Goal: Information Seeking & Learning: Learn about a topic

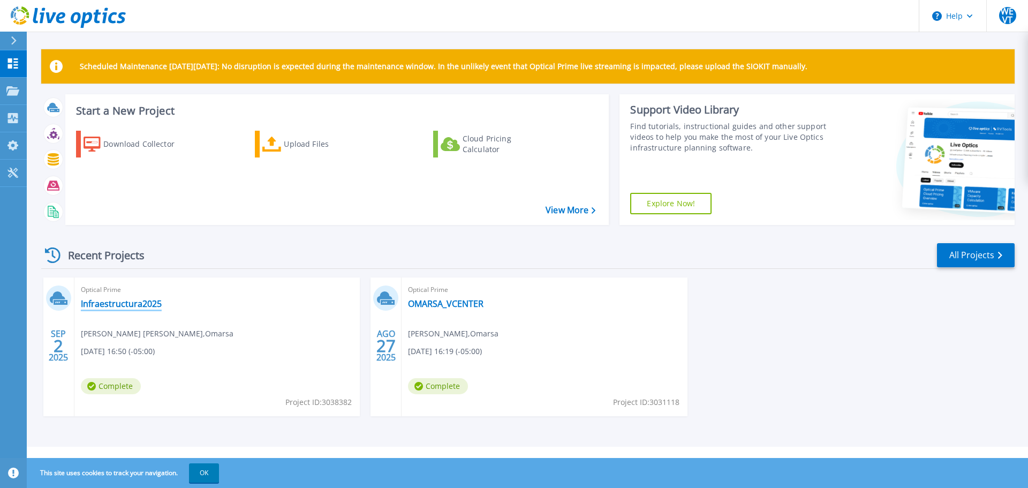
click at [123, 307] on link "Infraestructura2025" at bounding box center [121, 303] width 81 height 11
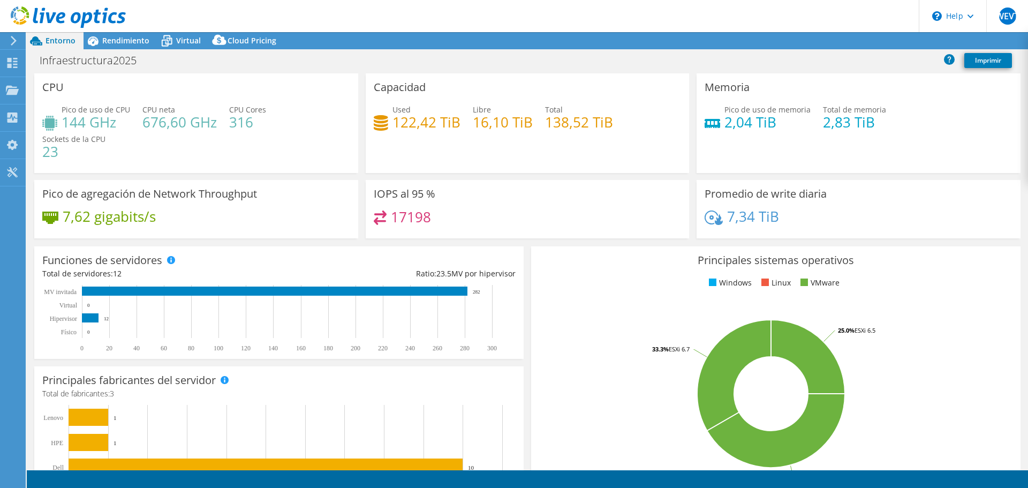
select select "USD"
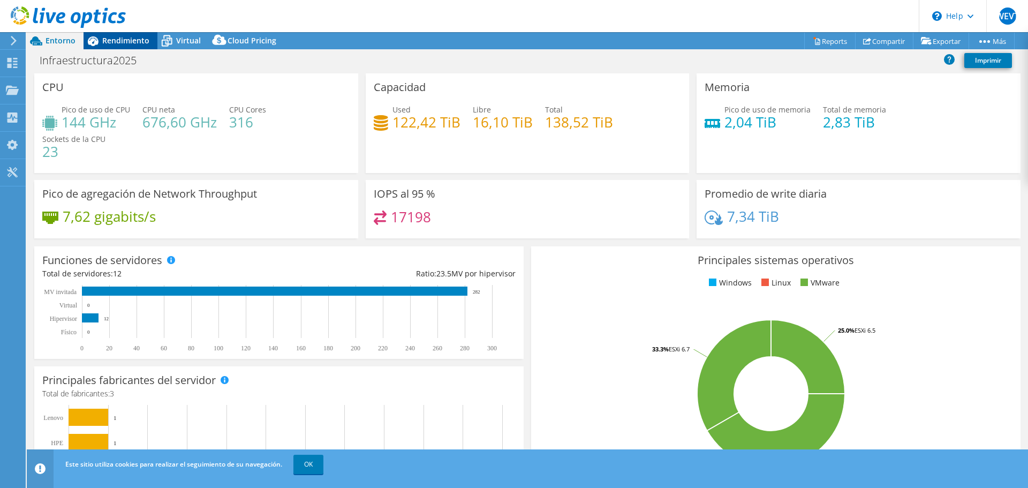
click at [112, 42] on span "Rendimiento" at bounding box center [125, 40] width 47 height 10
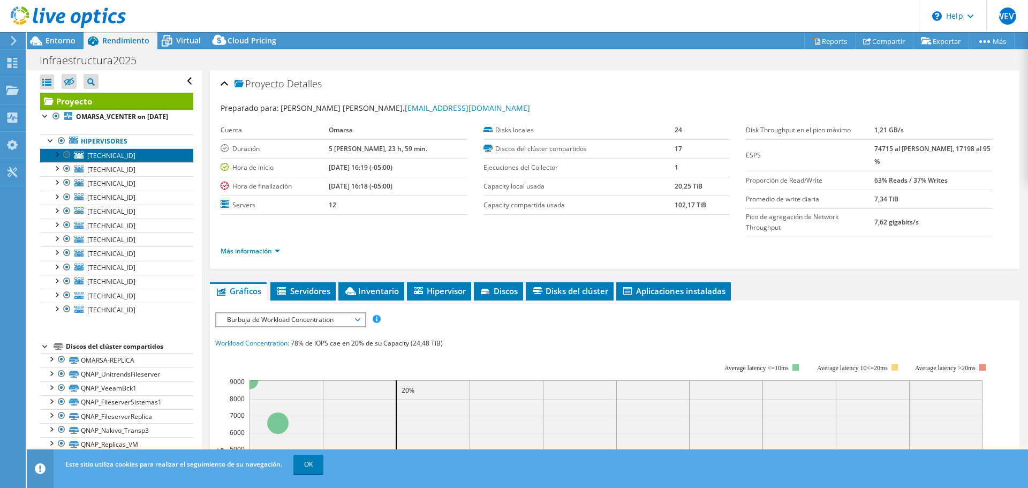
click at [88, 160] on span "172.25.100.174" at bounding box center [111, 155] width 48 height 9
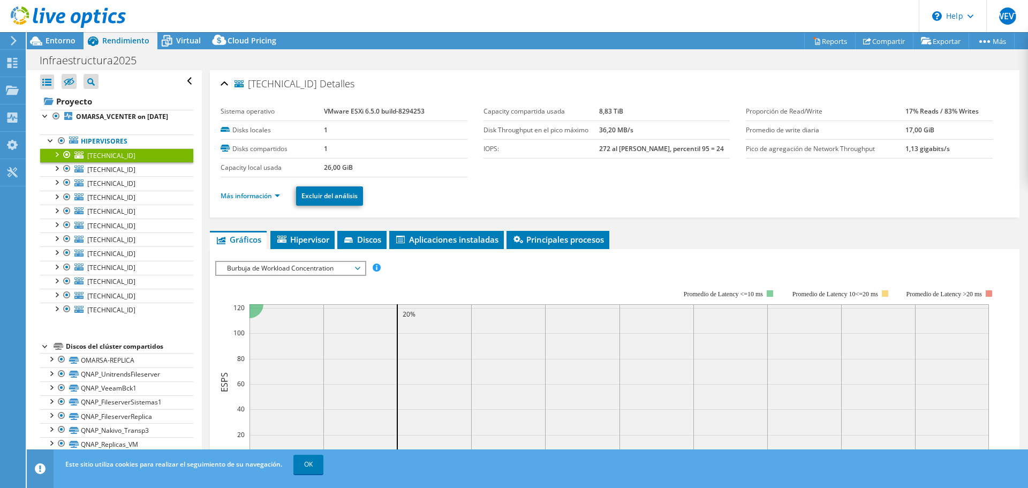
click at [58, 159] on div at bounding box center [56, 153] width 11 height 11
click at [85, 118] on b "OMARSA_VCENTER on [DATE]" at bounding box center [122, 116] width 92 height 9
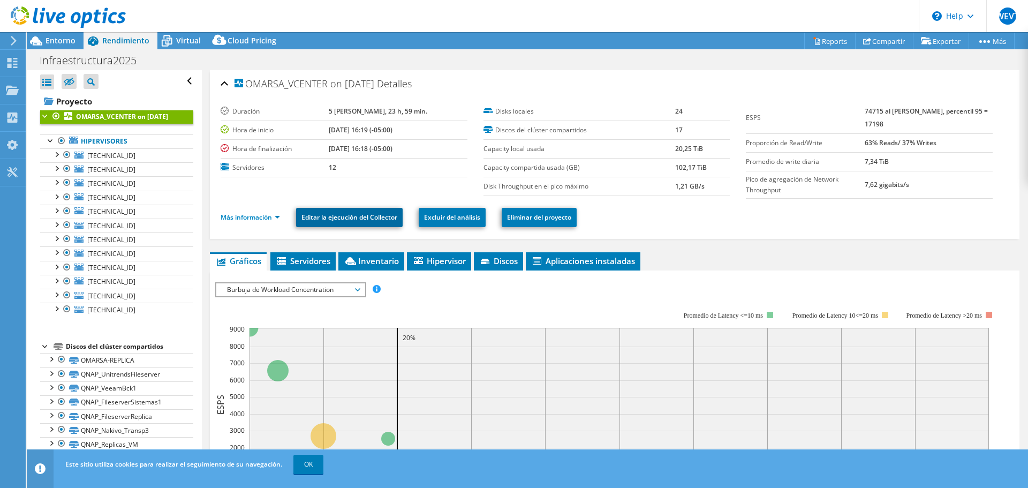
click at [355, 221] on link "Editar la ejecución del Collector" at bounding box center [349, 217] width 106 height 19
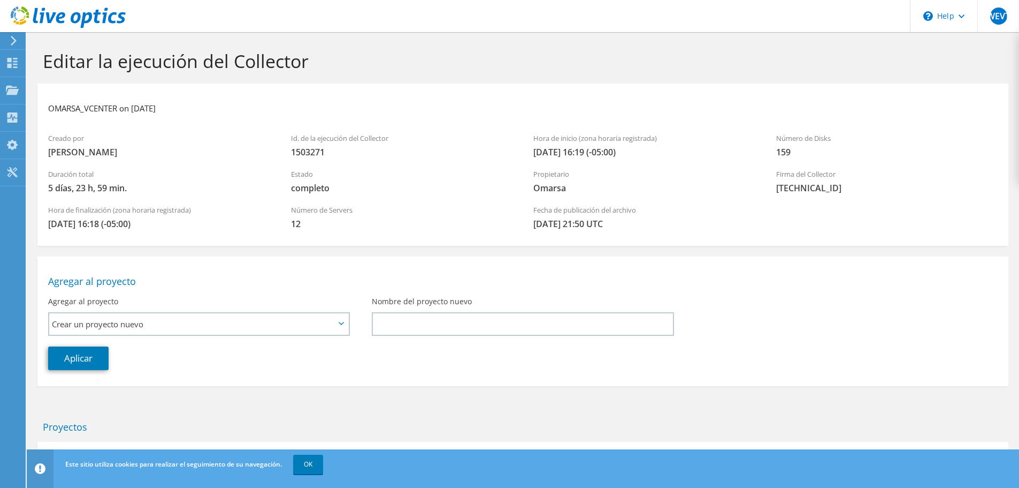
click at [127, 311] on div "Agregar al proyecto Crear un proyecto nuevo Agregar al proyecto existente Crear…" at bounding box center [199, 311] width 324 height 41
click at [137, 320] on span "Crear un proyecto nuevo" at bounding box center [193, 323] width 283 height 13
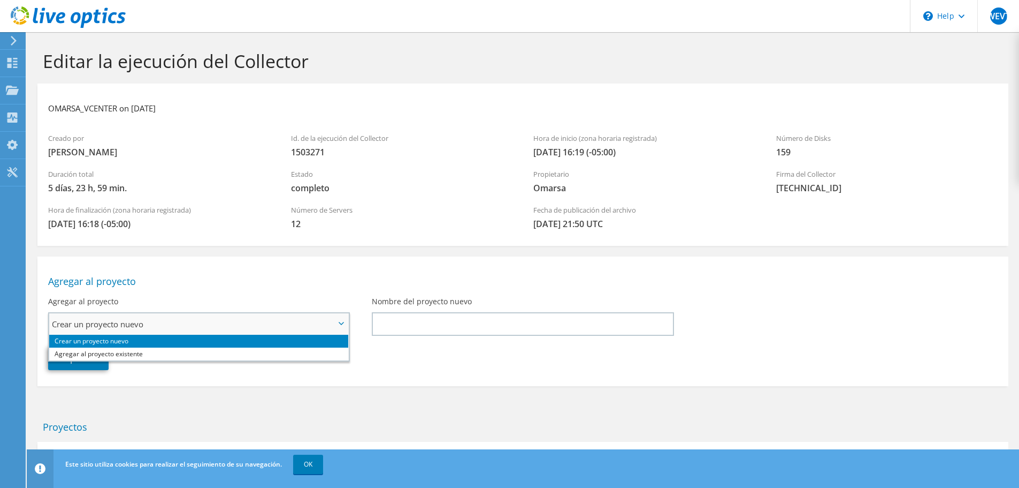
drag, startPoint x: 139, startPoint y: 321, endPoint x: 144, endPoint y: 318, distance: 5.8
click at [139, 322] on span "Crear un proyecto nuevo" at bounding box center [193, 323] width 283 height 13
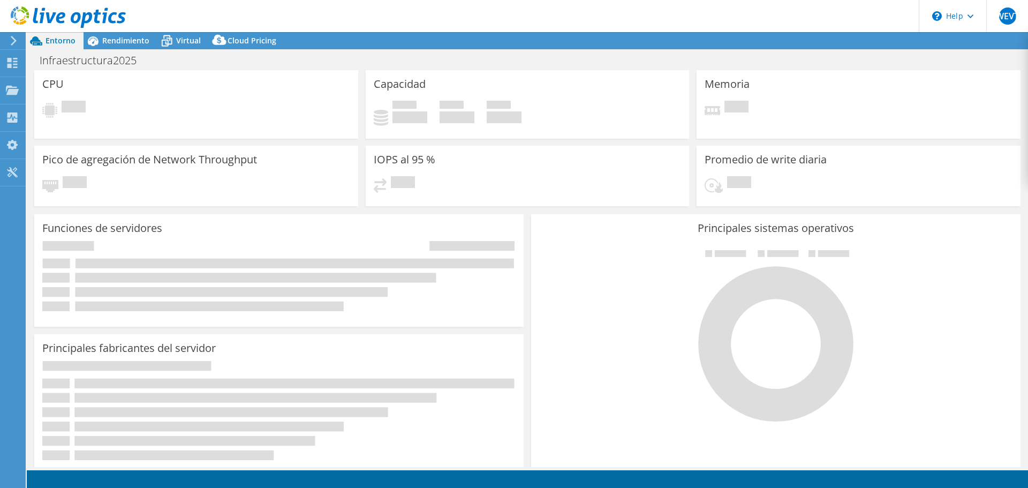
select select "USD"
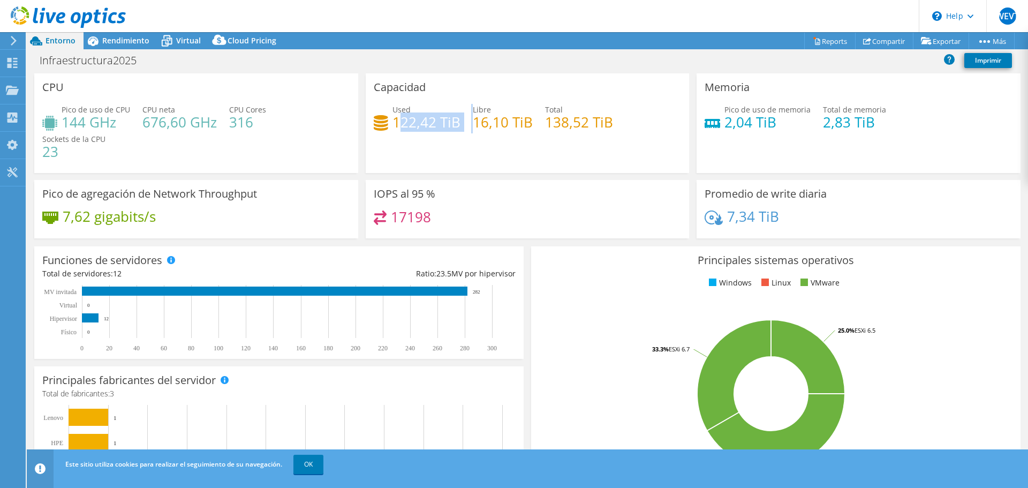
drag, startPoint x: 411, startPoint y: 125, endPoint x: 469, endPoint y: 140, distance: 59.7
click at [469, 140] on div "Capacidad Used 122,42 TiB Libre 16,10 TiB Total 138,52 TiB" at bounding box center [528, 123] width 324 height 100
click at [468, 146] on div "Capacidad Used 122,42 TiB Libre 16,10 TiB Total 138,52 TiB" at bounding box center [528, 123] width 324 height 100
click at [546, 165] on div "Capacidad Used 122,42 TiB Libre 16,10 TiB Total 138,52 TiB" at bounding box center [528, 123] width 324 height 100
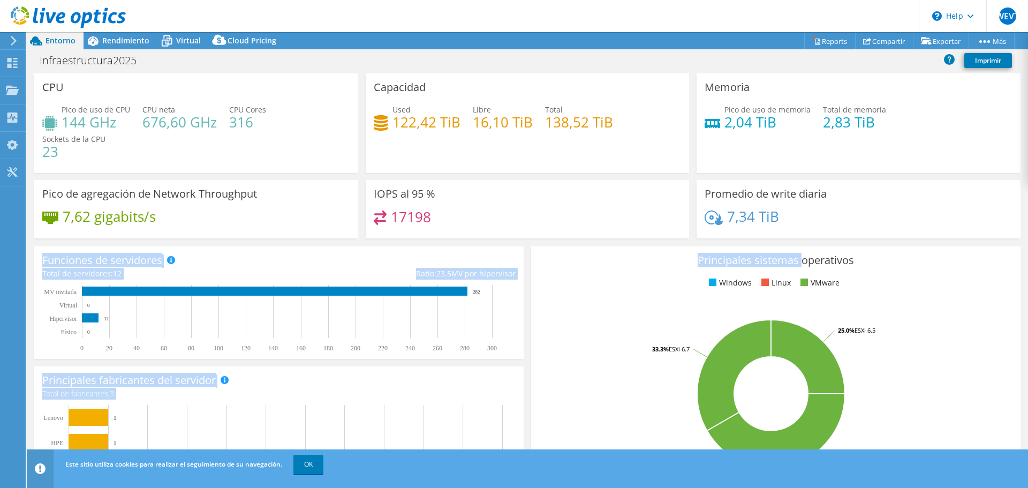
drag, startPoint x: 795, startPoint y: 252, endPoint x: 783, endPoint y: 231, distance: 23.2
click at [783, 231] on section "CPU Pico de uso de CPU 144 GHz CPU neta 676,60 GHz CPU Cores 316 Sockets de la …" at bounding box center [527, 399] width 1001 height 653
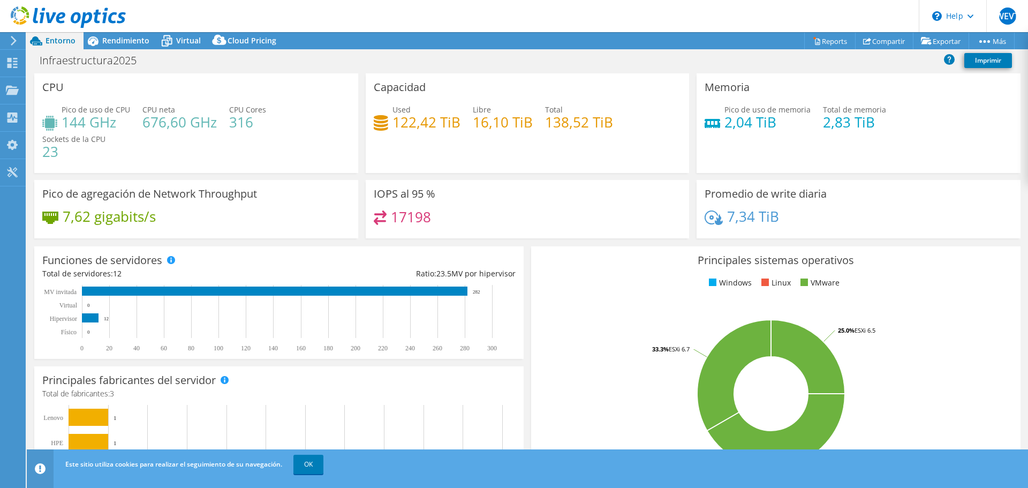
click at [933, 120] on div "Pico de uso de memoria 2,04 TiB Total de memoria 2,83 TiB" at bounding box center [858, 121] width 308 height 35
click at [979, 59] on link "Imprimir" at bounding box center [988, 60] width 48 height 15
click at [929, 40] on link "Exportar" at bounding box center [940, 41] width 56 height 17
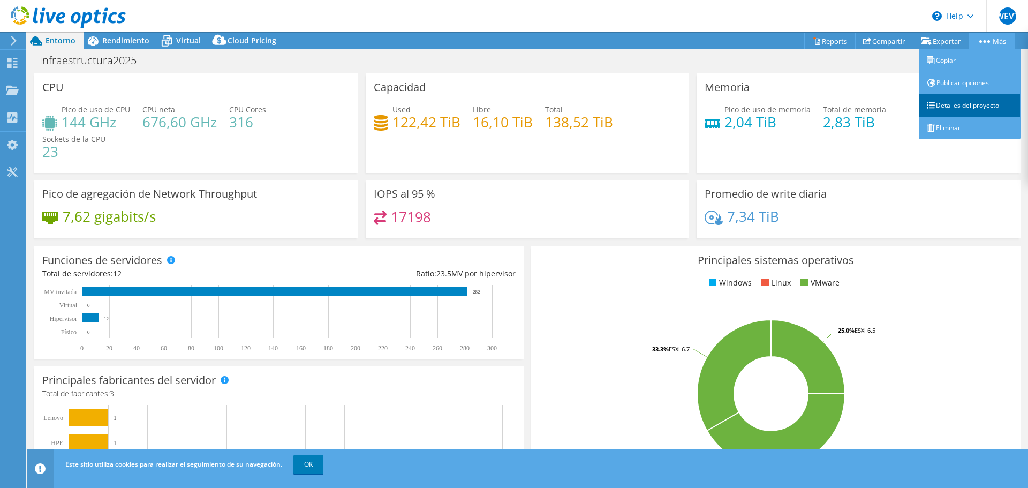
click at [981, 109] on link "Detalles del proyecto" at bounding box center [969, 105] width 102 height 22
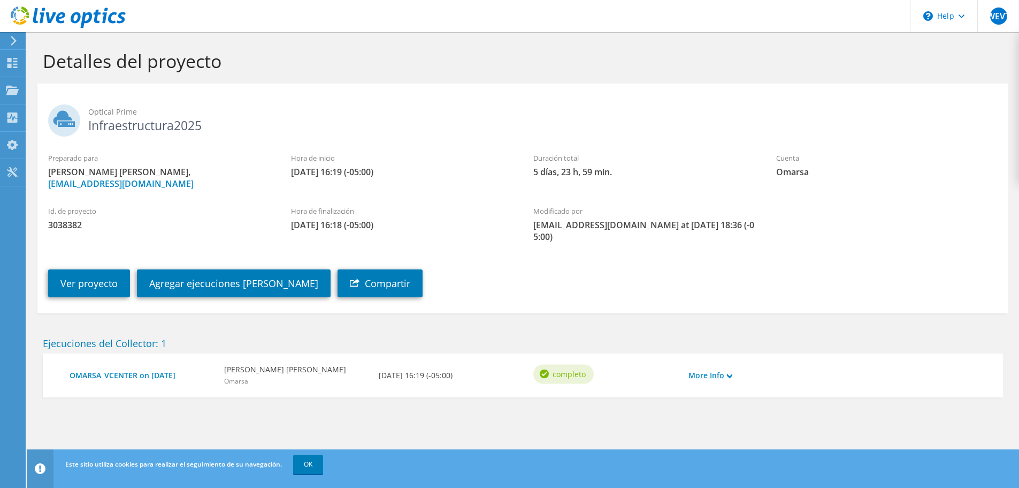
click at [720, 376] on link "More Info" at bounding box center [711, 375] width 44 height 12
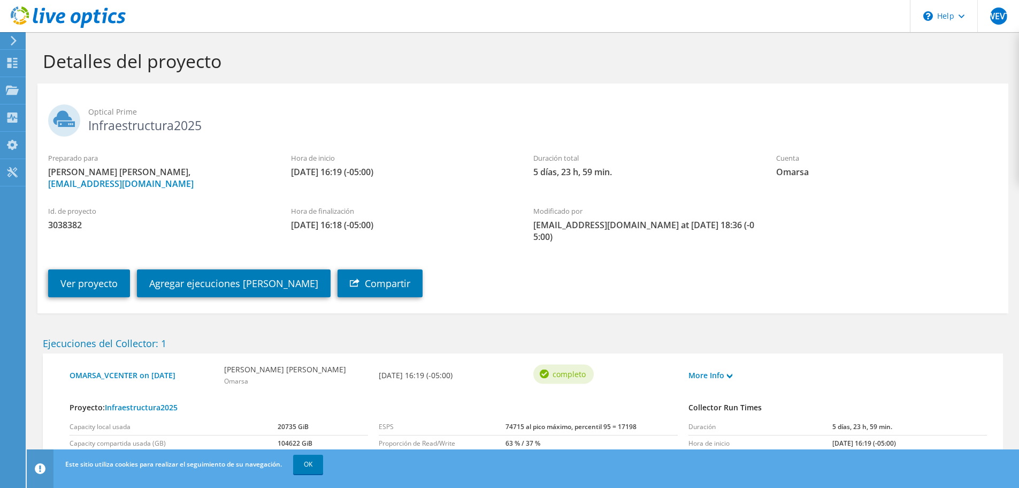
click at [14, 43] on use at bounding box center [14, 41] width 6 height 10
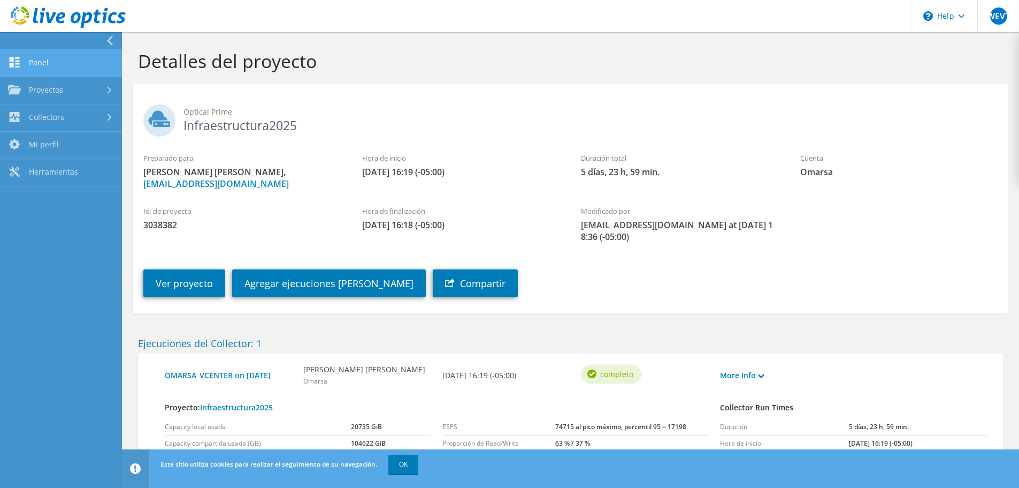
click at [43, 63] on link "Panel" at bounding box center [61, 63] width 122 height 27
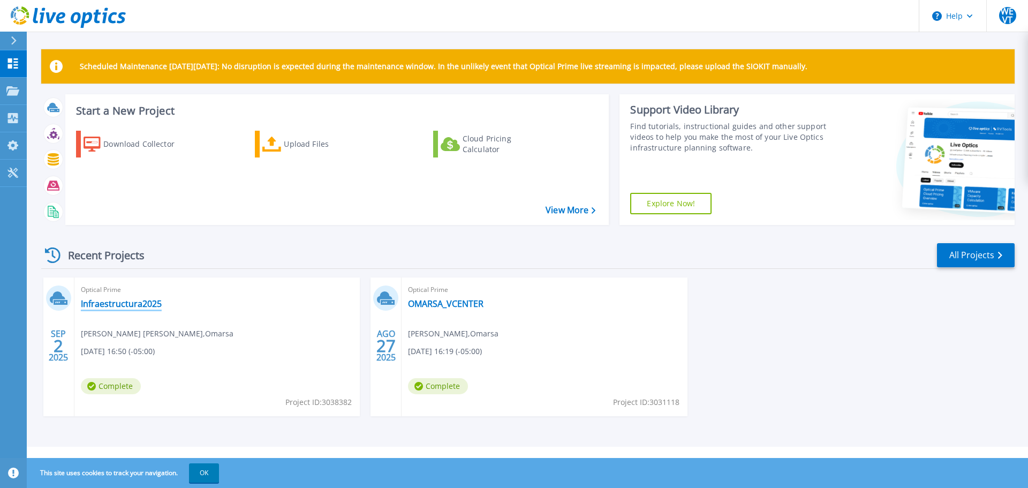
click at [125, 305] on link "Infraestructura2025" at bounding box center [121, 303] width 81 height 11
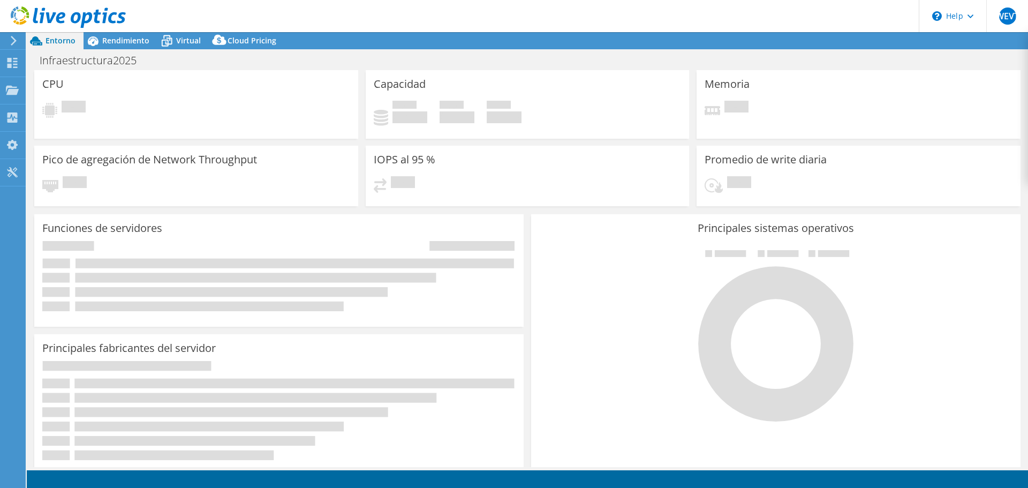
select select "USD"
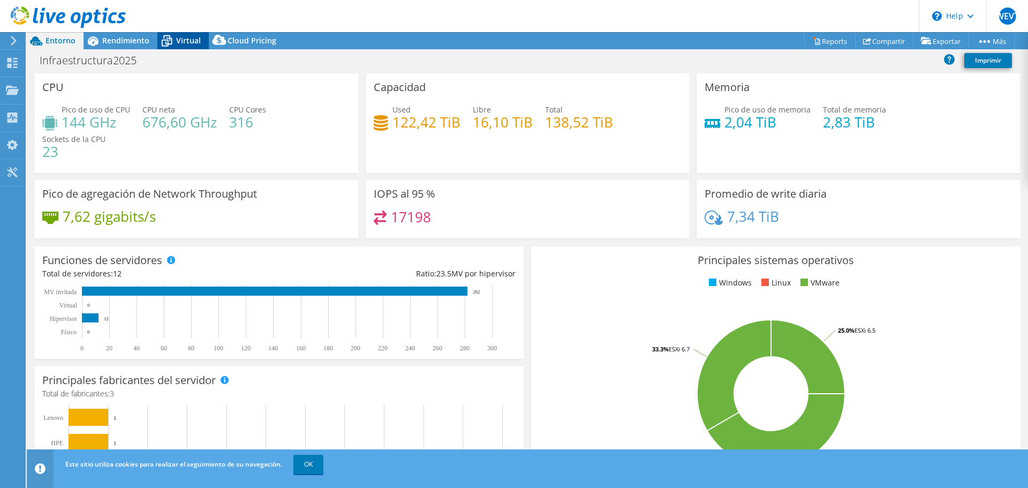
click at [179, 42] on span "Virtual" at bounding box center [188, 40] width 25 height 10
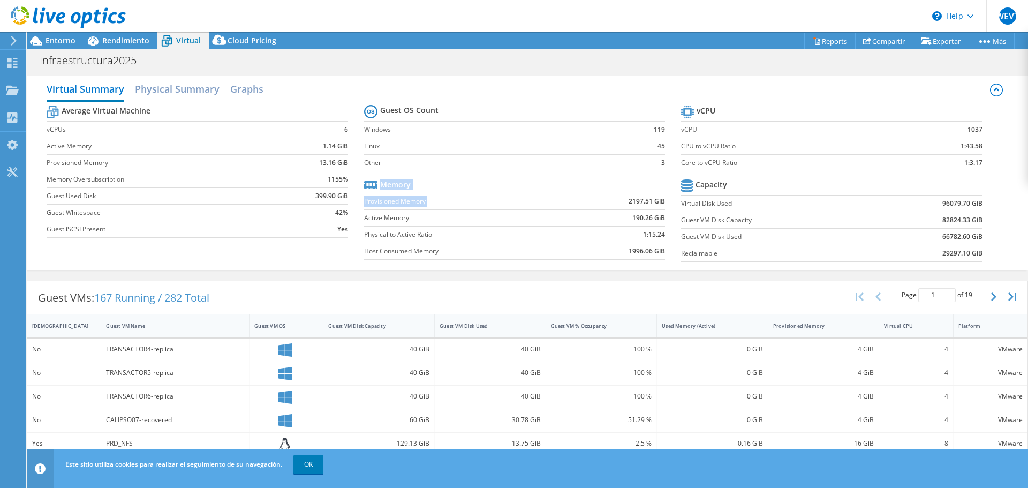
drag, startPoint x: 624, startPoint y: 201, endPoint x: 665, endPoint y: 202, distance: 41.2
click at [665, 202] on section "Guest OS Count Windows 119 Linux 45 Other 3 Memory Provisioned Memory 2197.51 G…" at bounding box center [522, 183] width 317 height 163
click at [583, 215] on td "190.26 GiB" at bounding box center [617, 217] width 94 height 17
click at [904, 63] on link "vSAN ReadyNode Sizer" at bounding box center [913, 60] width 102 height 22
click at [894, 39] on link "Compartir" at bounding box center [884, 41] width 58 height 17
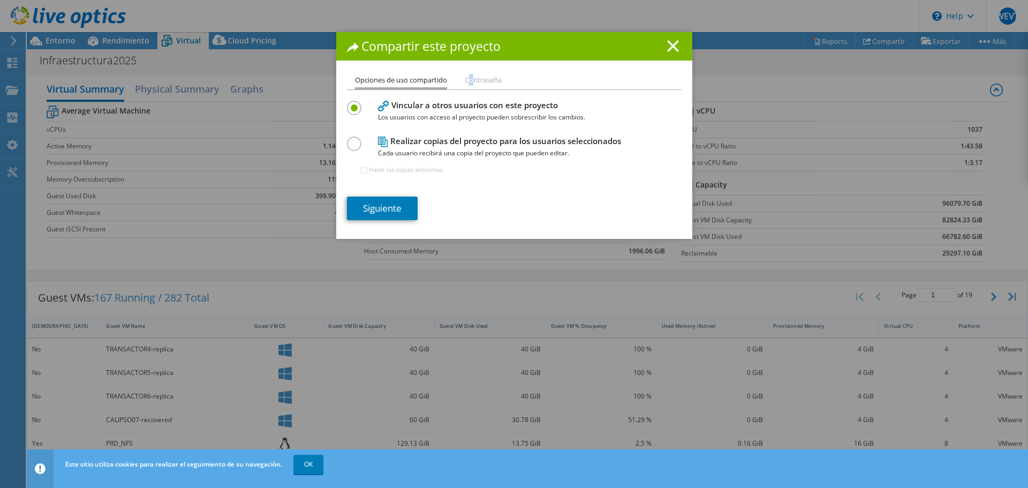
click at [469, 81] on li "Contraseña" at bounding box center [483, 80] width 37 height 13
click at [667, 43] on line at bounding box center [672, 46] width 11 height 11
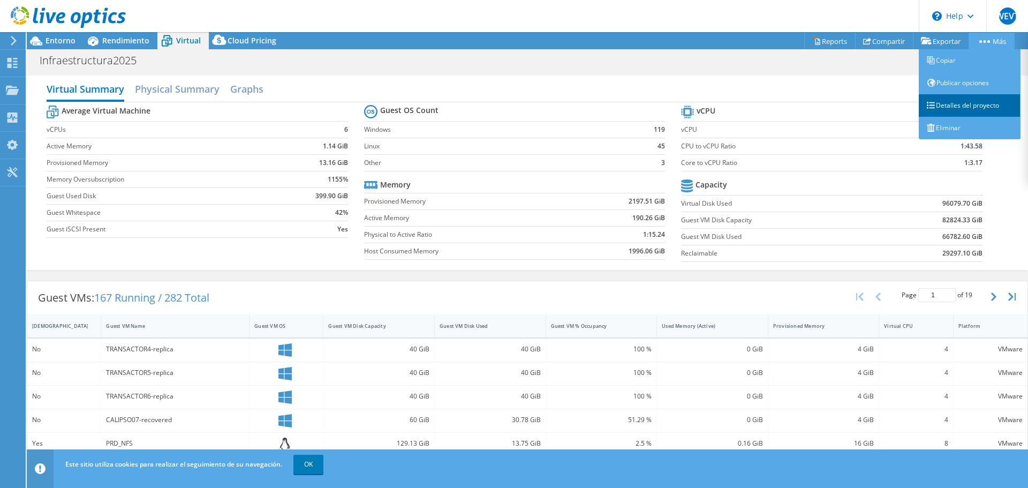
click at [980, 105] on link "Detalles del proyecto" at bounding box center [969, 105] width 102 height 22
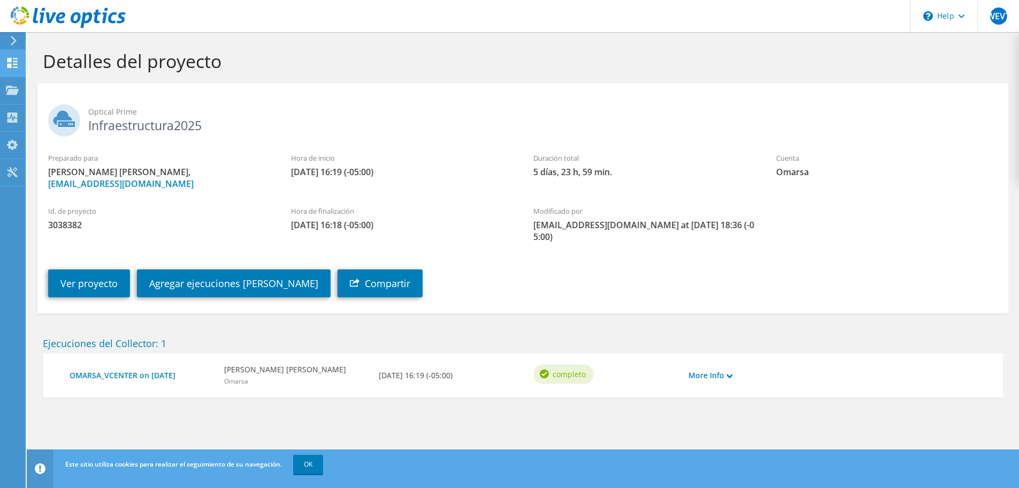
click at [38, 63] on div "Panel" at bounding box center [40, 63] width 31 height 27
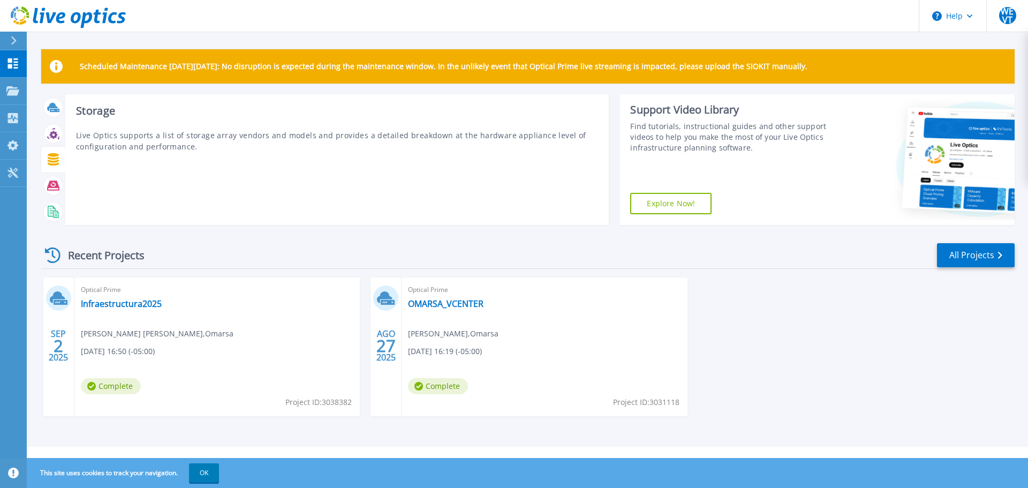
click at [55, 168] on div at bounding box center [53, 159] width 19 height 19
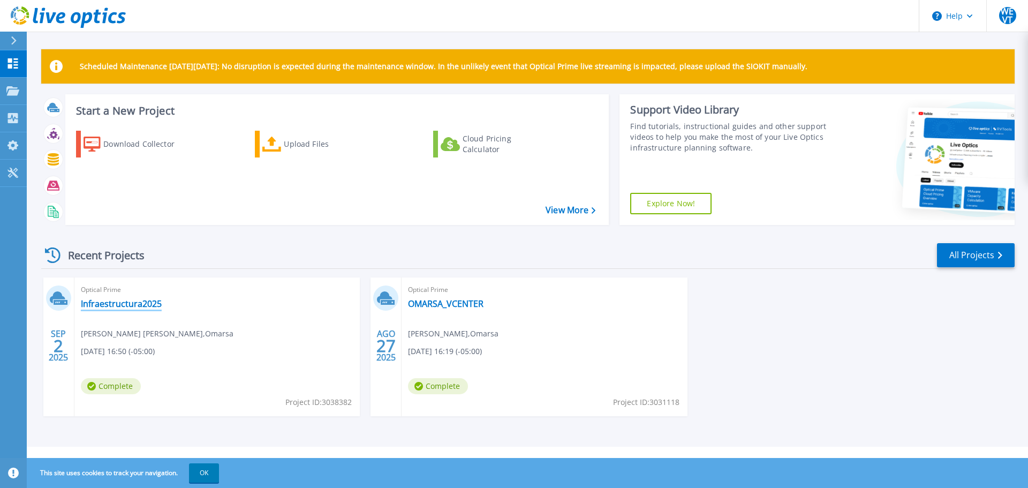
click at [119, 303] on link "Infraestructura2025" at bounding box center [121, 303] width 81 height 11
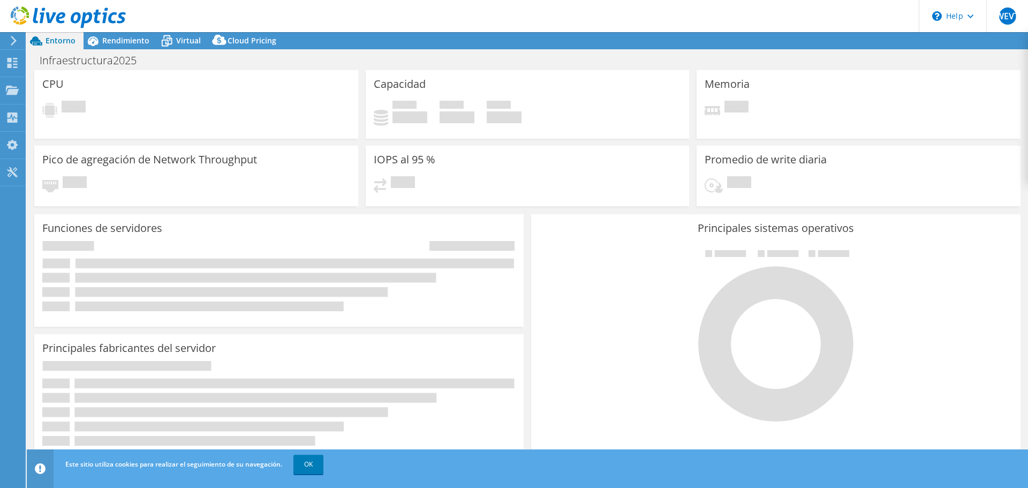
select select "USD"
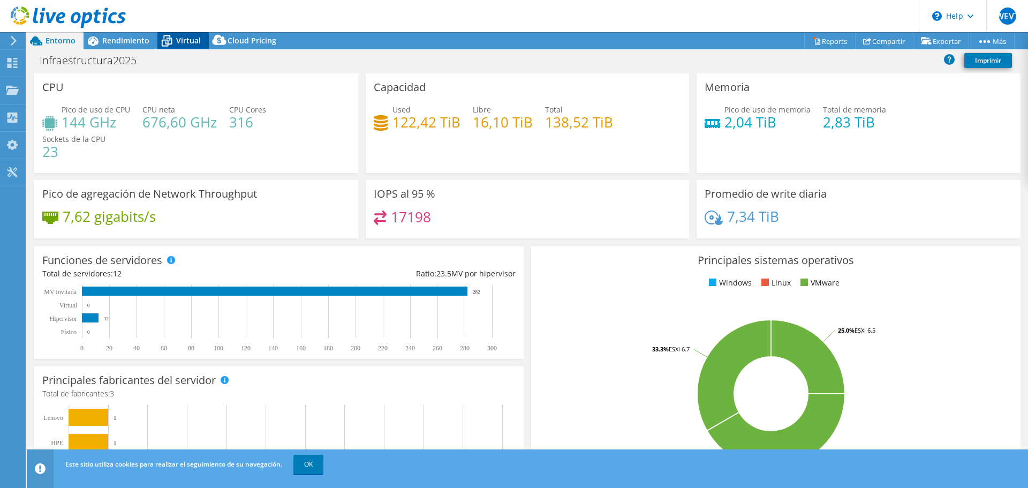
click at [178, 41] on span "Virtual" at bounding box center [188, 40] width 25 height 10
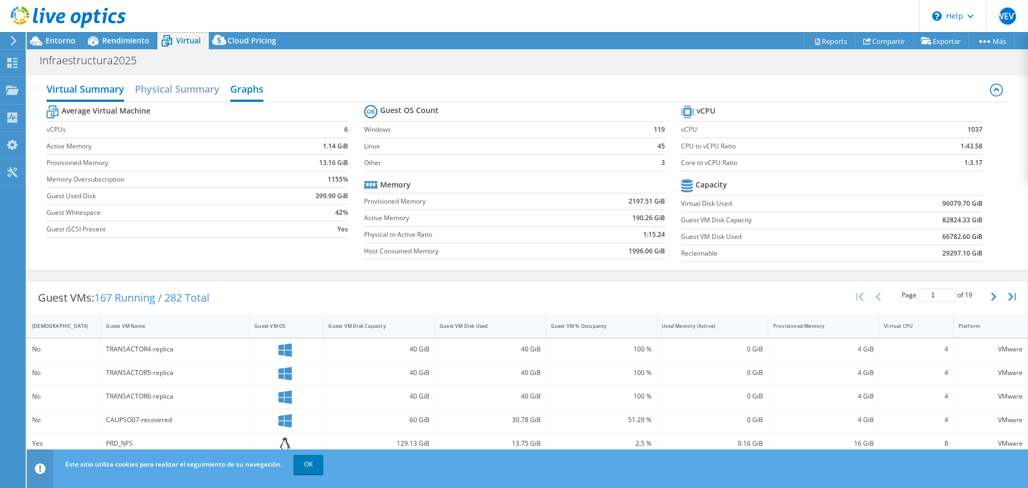
click at [236, 88] on h2 "Graphs" at bounding box center [246, 90] width 33 height 24
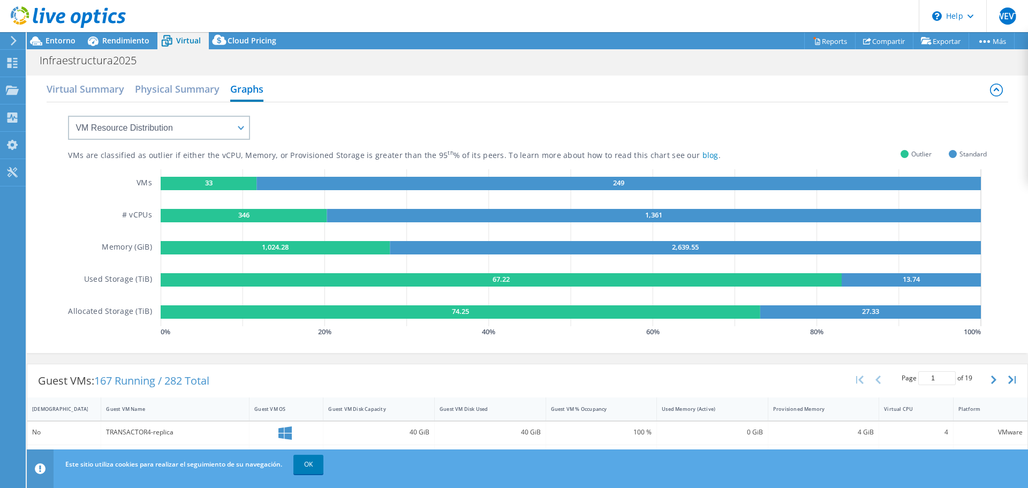
click at [257, 124] on div "VMs are classified as outlier if either the vCPU, Memory, or Provisioned Storag…" at bounding box center [527, 220] width 918 height 237
click at [238, 126] on select "VM Resource Distribution Provisioning Contrast Over Provisioning" at bounding box center [159, 128] width 182 height 24
click at [68, 116] on select "VM Resource Distribution Provisioning Contrast Over Provisioning" at bounding box center [159, 128] width 182 height 24
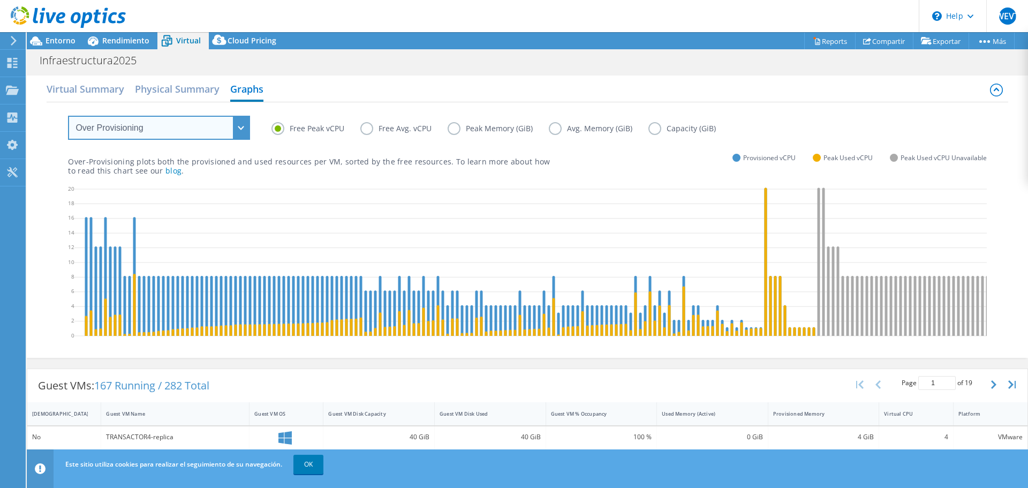
click at [184, 124] on select "VM Resource Distribution Provisioning Contrast Over Provisioning" at bounding box center [159, 128] width 182 height 24
click at [68, 116] on select "VM Resource Distribution Provisioning Contrast Over Provisioning" at bounding box center [159, 128] width 182 height 24
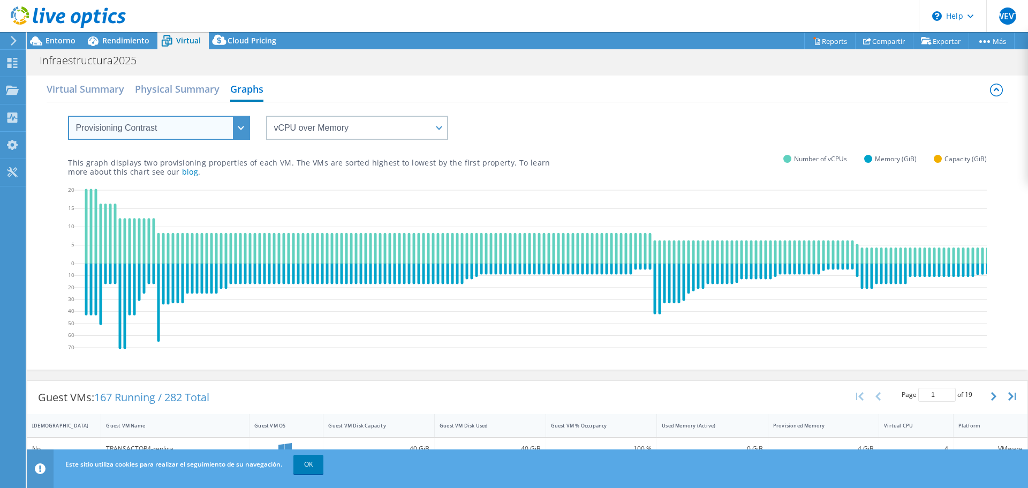
click at [182, 127] on select "VM Resource Distribution Provisioning Contrast Over Provisioning" at bounding box center [159, 128] width 182 height 24
click at [68, 116] on select "VM Resource Distribution Provisioning Contrast Over Provisioning" at bounding box center [159, 128] width 182 height 24
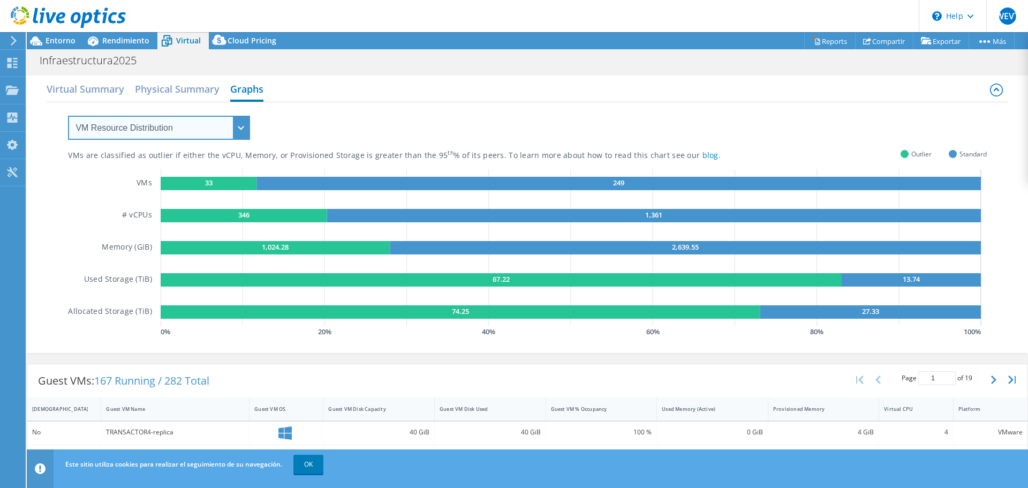
click at [191, 120] on select "VM Resource Distribution Provisioning Contrast Over Provisioning" at bounding box center [159, 128] width 182 height 24
select select "Provisioning Contrast"
click at [68, 116] on select "VM Resource Distribution Provisioning Contrast Over Provisioning" at bounding box center [159, 128] width 182 height 24
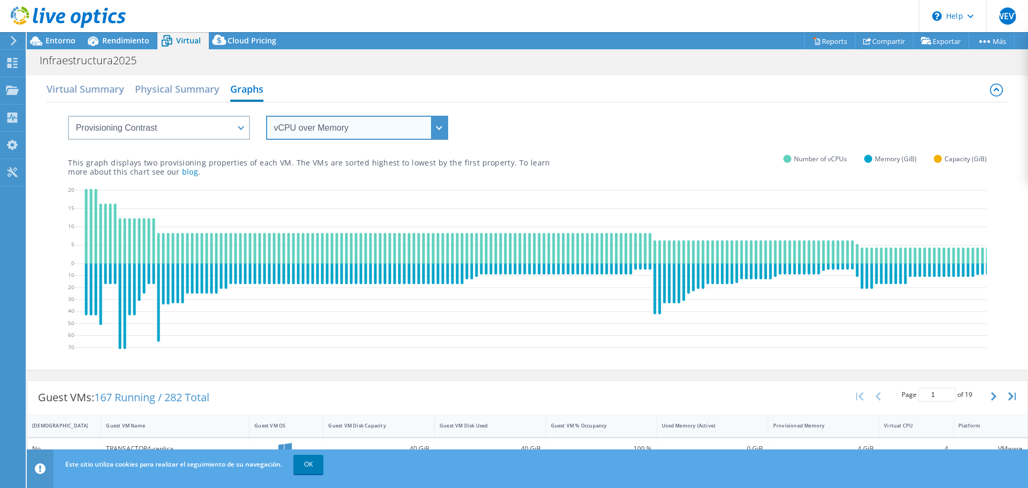
click at [312, 125] on select "vCPU over Memory vCPU over Capacity Memory over vCPU Memory over Capacity Capac…" at bounding box center [357, 128] width 182 height 24
click at [266, 116] on select "vCPU over Memory vCPU over Capacity Memory over vCPU Memory over Capacity Capac…" at bounding box center [357, 128] width 182 height 24
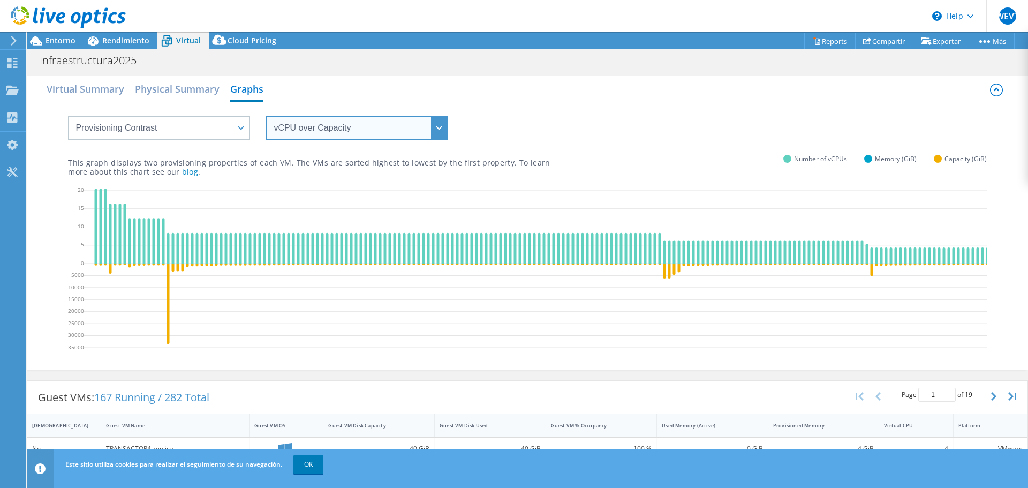
drag, startPoint x: 372, startPoint y: 116, endPoint x: 367, endPoint y: 122, distance: 8.4
click at [372, 116] on select "vCPU over Memory vCPU over Capacity Memory over vCPU Memory over Capacity Capac…" at bounding box center [357, 128] width 182 height 24
select select "Memory over vCPU"
click at [266, 116] on select "vCPU over Memory vCPU over Capacity Memory over vCPU Memory over Capacity Capac…" at bounding box center [357, 128] width 182 height 24
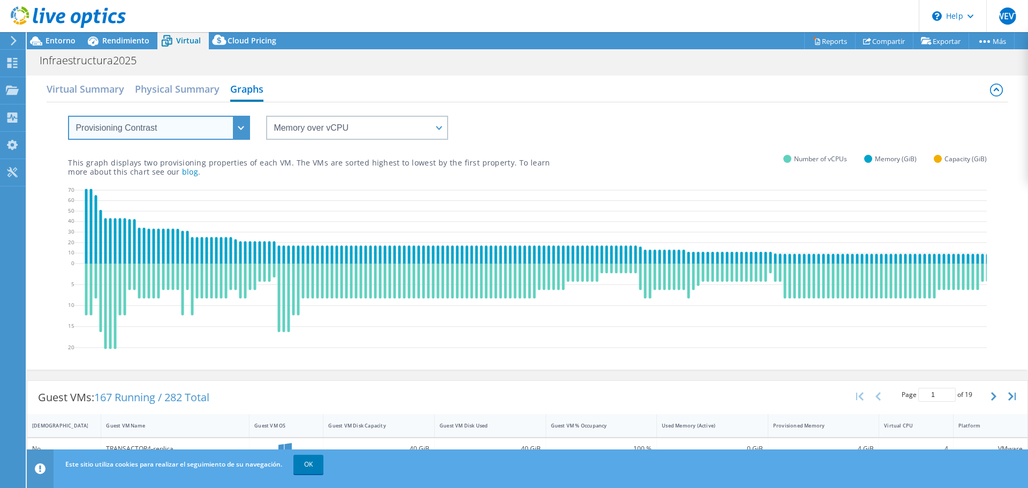
click at [200, 131] on select "VM Resource Distribution Provisioning Contrast Over Provisioning" at bounding box center [159, 128] width 182 height 24
select select "Over Provisioning"
click at [68, 116] on select "VM Resource Distribution Provisioning Contrast Over Provisioning" at bounding box center [159, 128] width 182 height 24
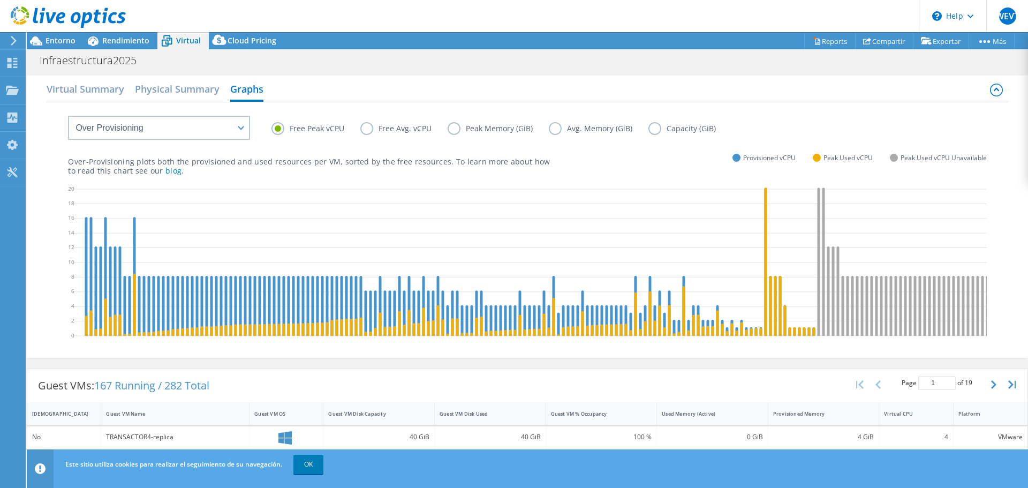
click at [114, 30] on link at bounding box center [68, 25] width 115 height 9
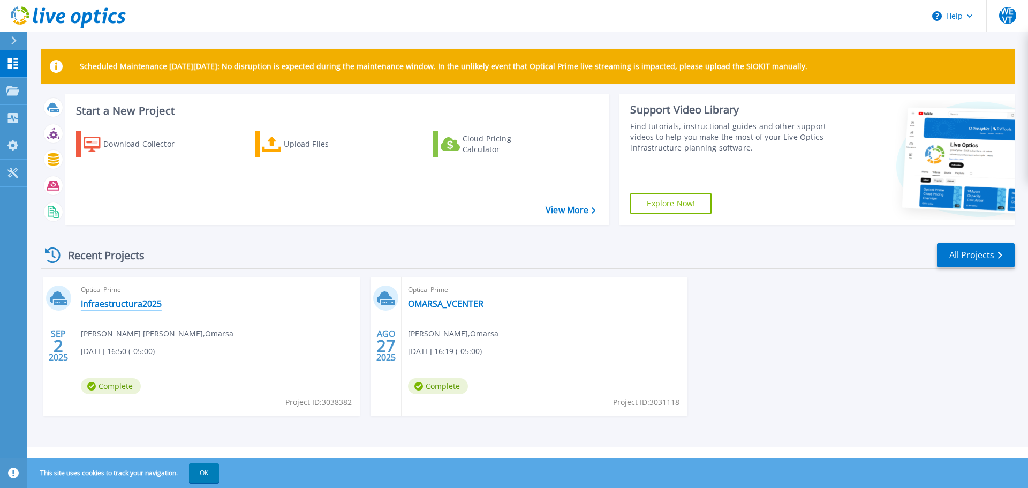
click at [138, 306] on link "Infraestructura2025" at bounding box center [121, 303] width 81 height 11
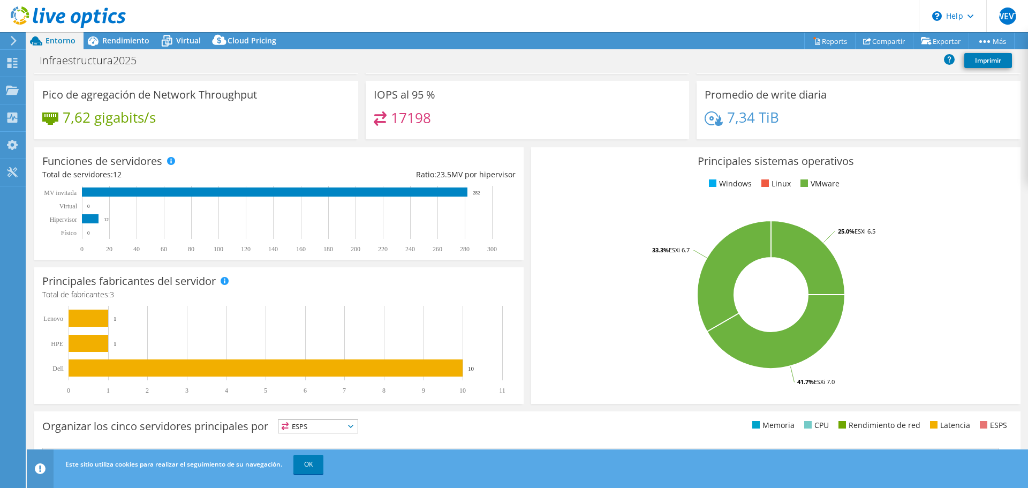
scroll to position [107, 0]
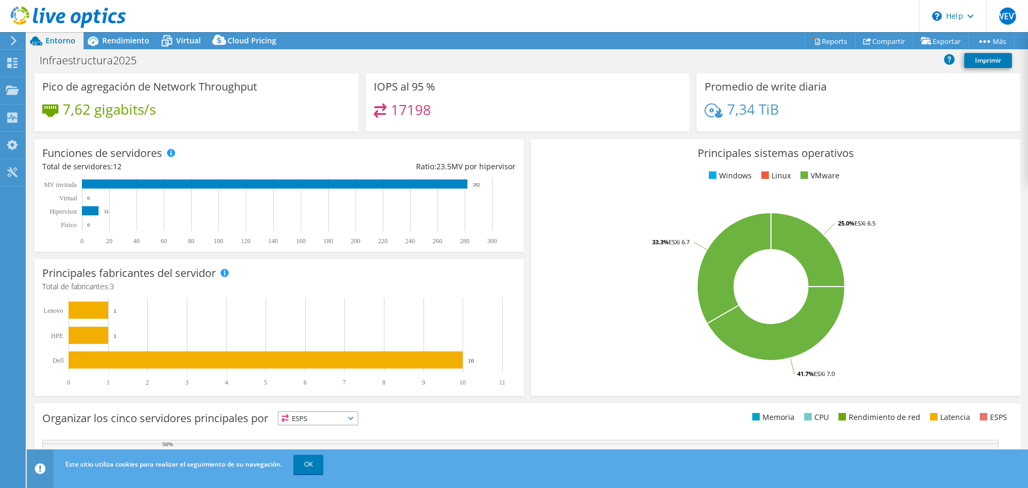
click at [709, 174] on span at bounding box center [712, 174] width 7 height 7
click at [800, 173] on span at bounding box center [803, 174] width 7 height 7
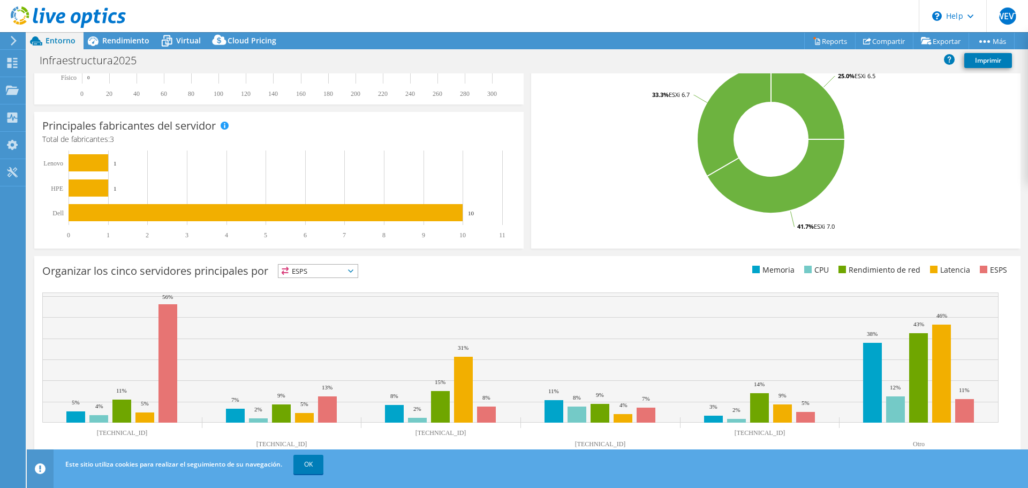
scroll to position [256, 0]
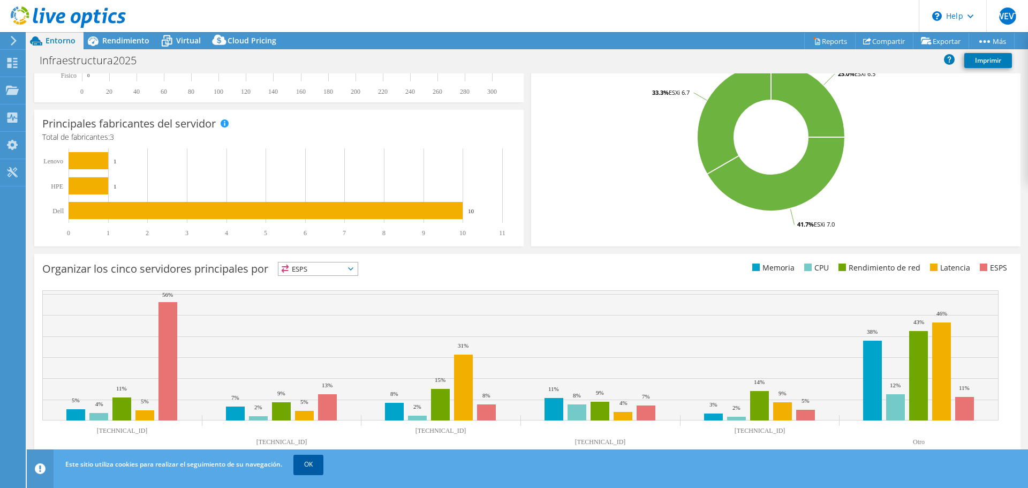
click at [308, 461] on link "OK" at bounding box center [308, 463] width 30 height 19
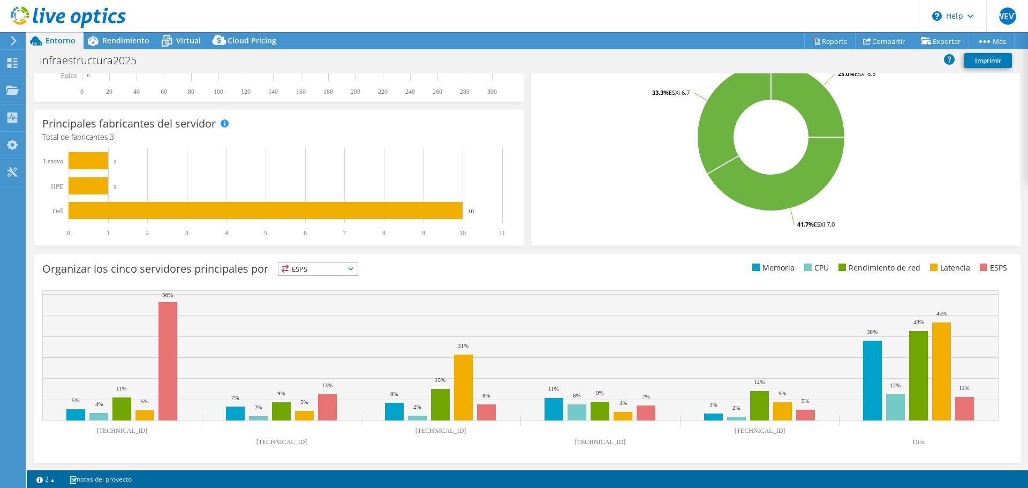
drag, startPoint x: 212, startPoint y: 465, endPoint x: 227, endPoint y: 465, distance: 15.0
click at [231, 465] on div "Este gráfico aparecerá cuando las ejecuciones [PERSON_NAME] se hayan completado…" at bounding box center [527, 358] width 993 height 216
click at [50, 478] on link "2" at bounding box center [45, 478] width 33 height 13
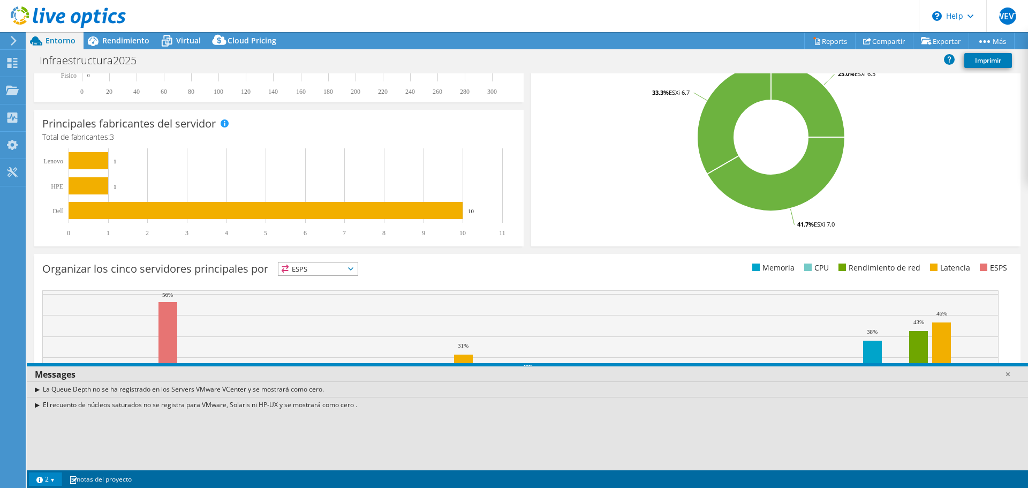
click at [153, 336] on icon "[TECHNICAL_ID] [TECHNICAL_ID] [TECHNICAL_ID] [TECHNICAL_ID] [TECHNICAL_ID] Otro…" at bounding box center [520, 370] width 956 height 161
click at [55, 478] on link "2" at bounding box center [45, 478] width 33 height 13
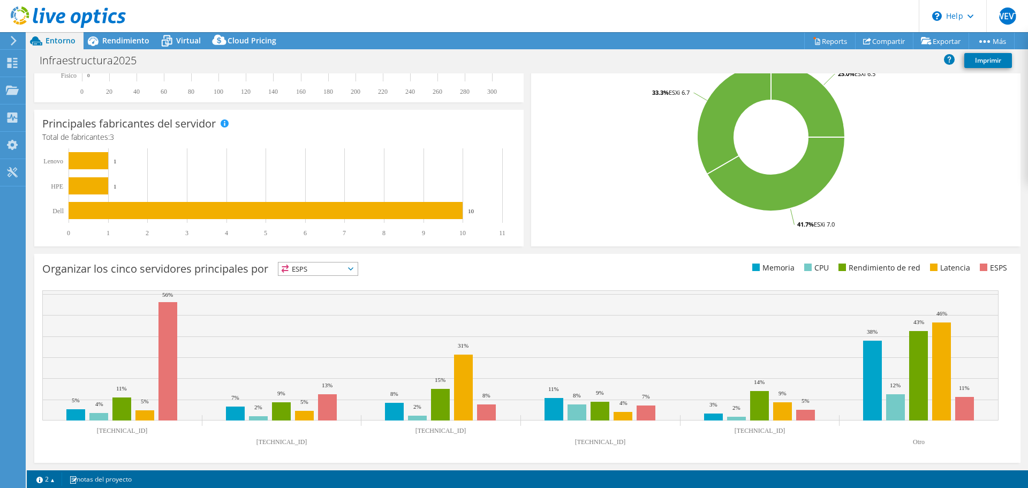
click at [309, 266] on span "ESPS" at bounding box center [317, 268] width 79 height 13
click at [311, 301] on li "Memoria" at bounding box center [317, 297] width 79 height 15
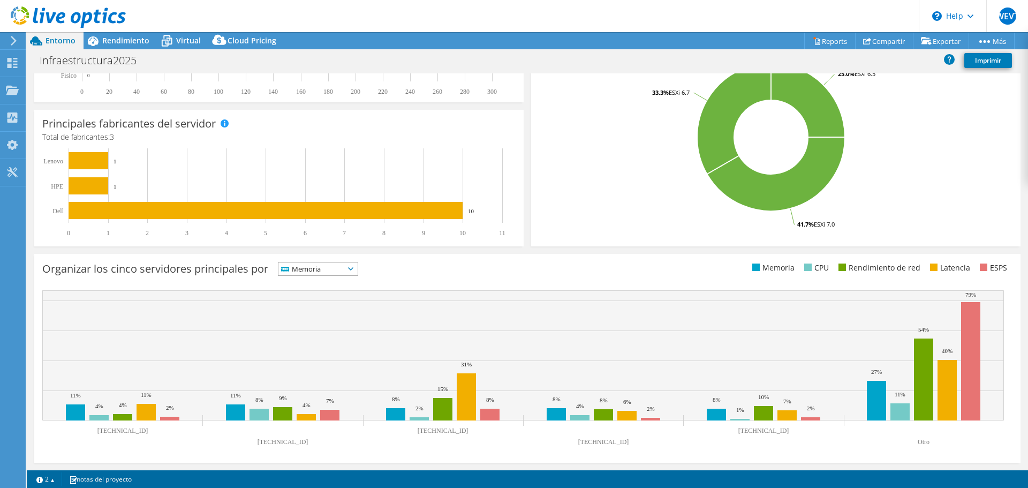
click at [925, 441] on text "Otro" at bounding box center [923, 441] width 12 height 7
click at [306, 267] on span "Memoria" at bounding box center [311, 268] width 66 height 13
click at [310, 310] on li "CPU" at bounding box center [317, 312] width 79 height 15
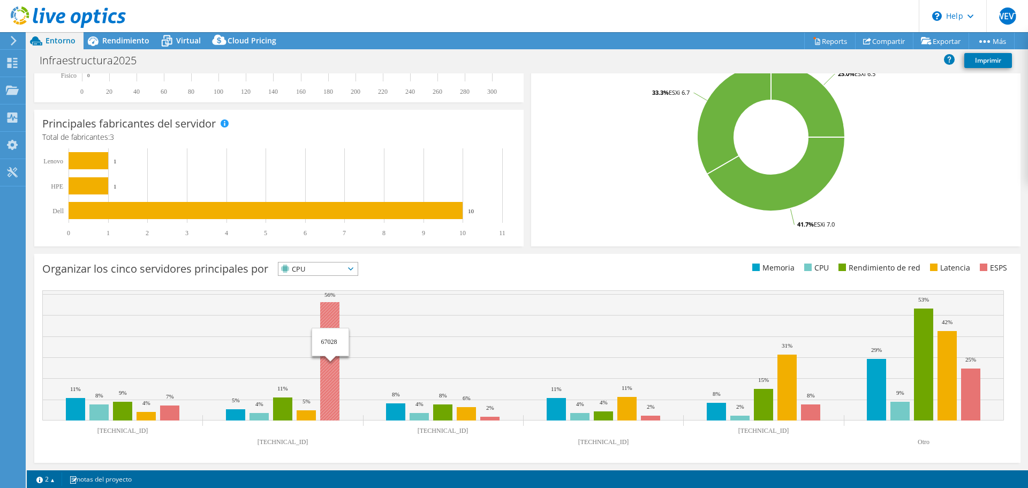
click at [336, 364] on rect at bounding box center [329, 361] width 19 height 118
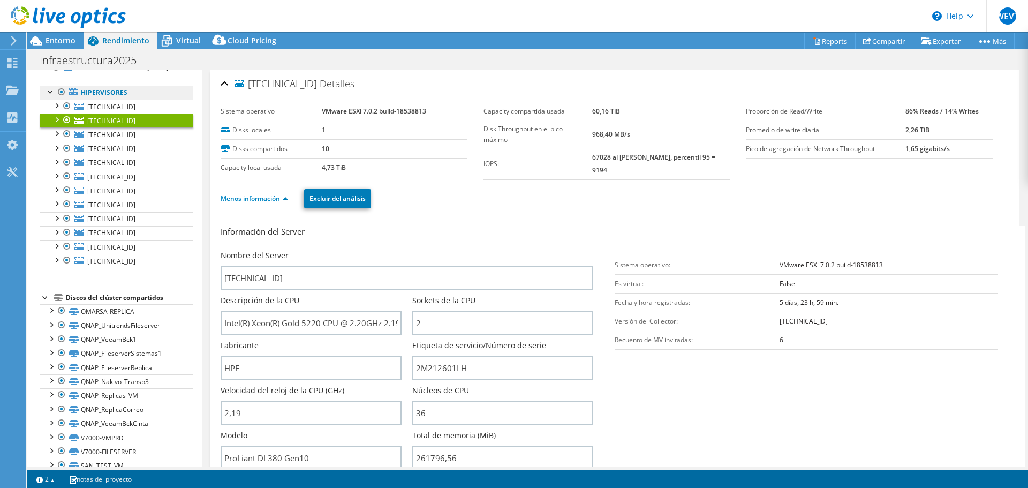
scroll to position [0, 0]
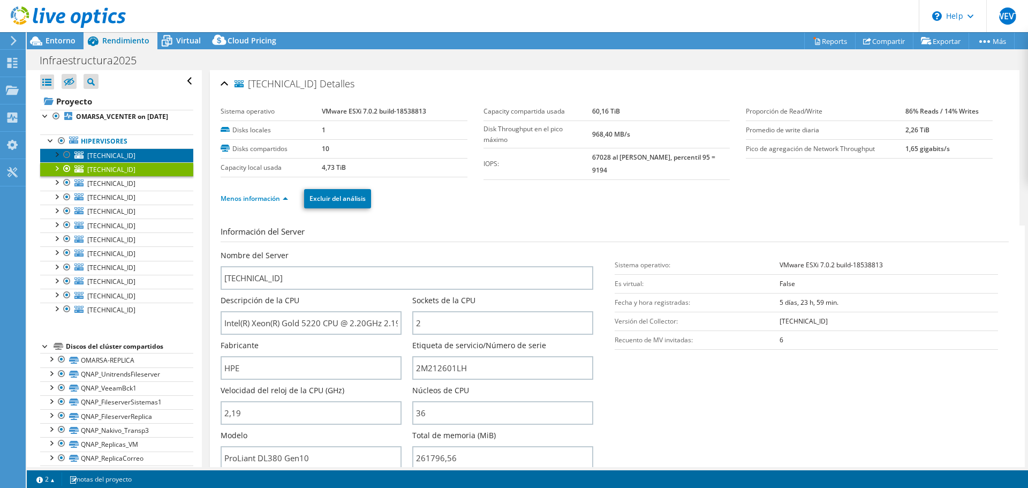
click at [87, 162] on link "[TECHNICAL_ID]" at bounding box center [116, 155] width 153 height 14
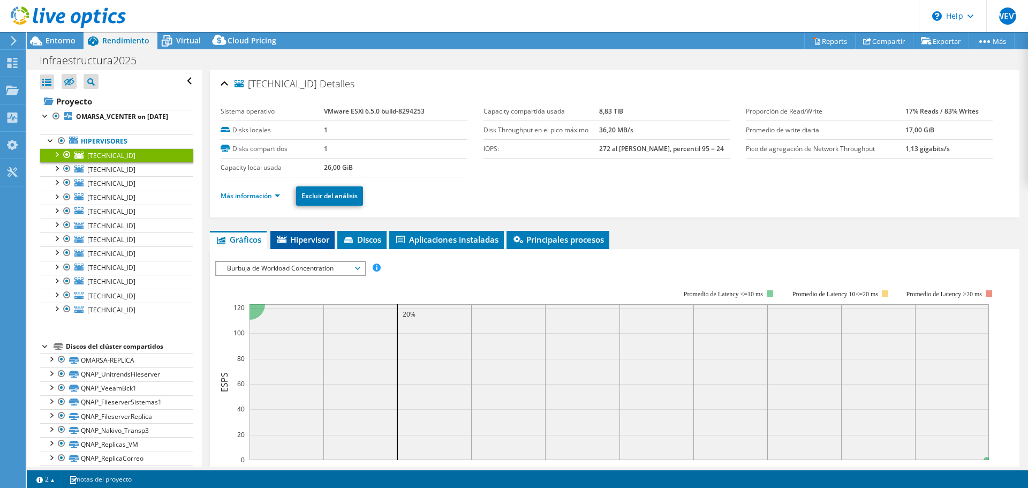
click at [319, 243] on span "Hipervisor" at bounding box center [303, 239] width 54 height 11
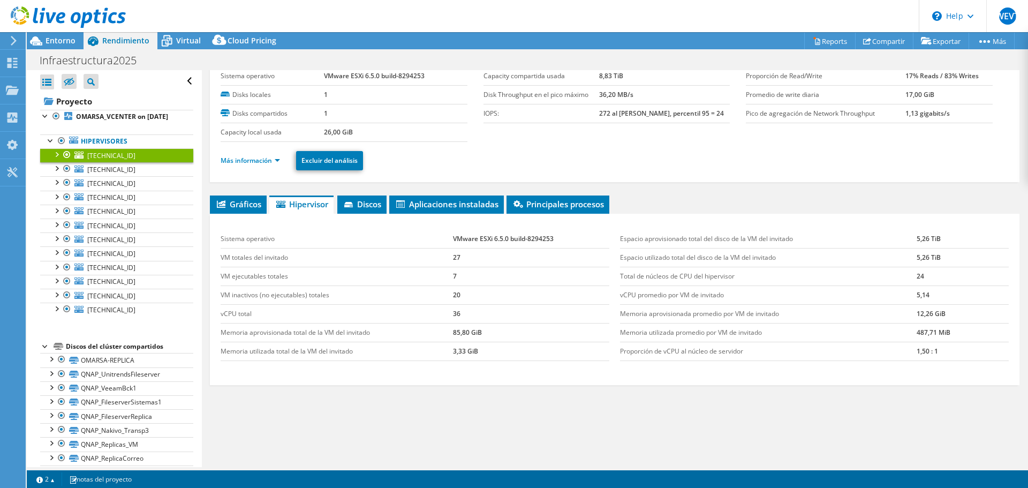
scroll to position [50, 0]
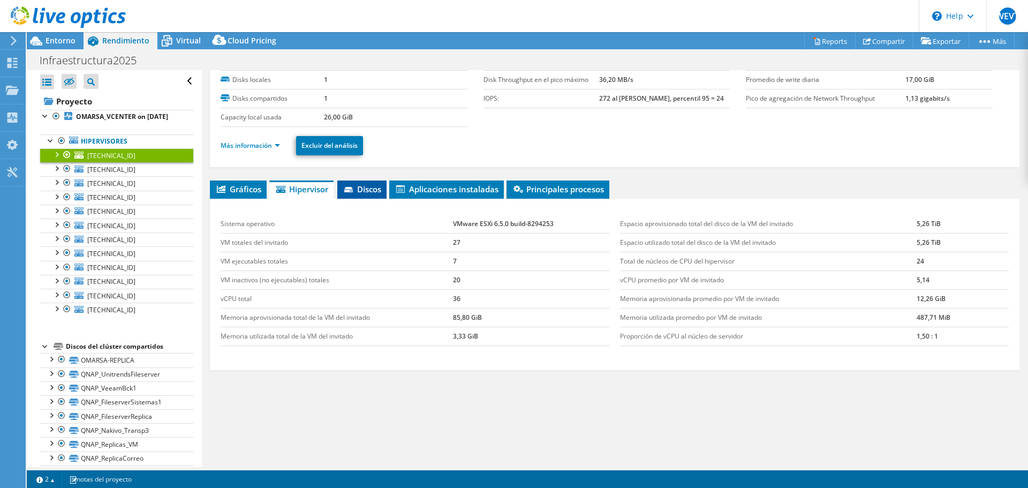
click at [366, 188] on span "Discos" at bounding box center [362, 189] width 39 height 11
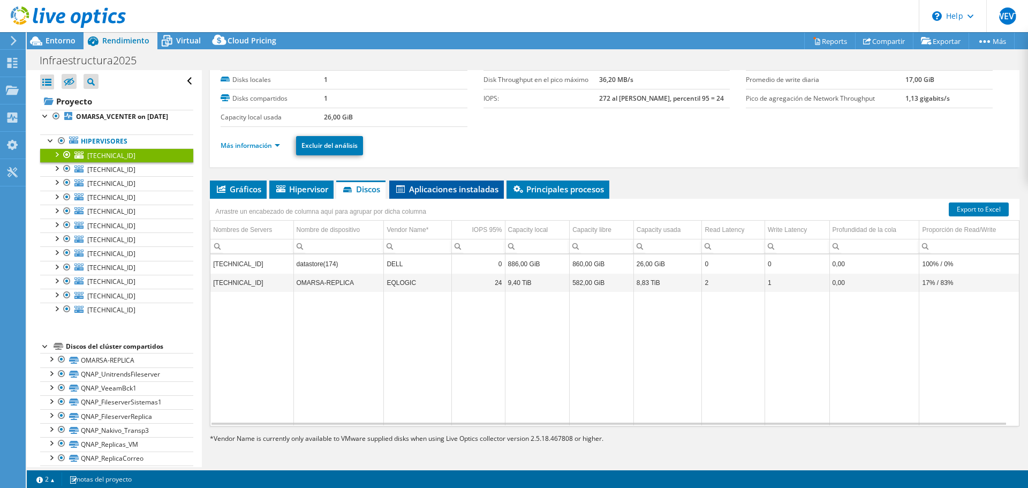
click at [421, 197] on li "Aplicaciones instaladas" at bounding box center [446, 189] width 115 height 18
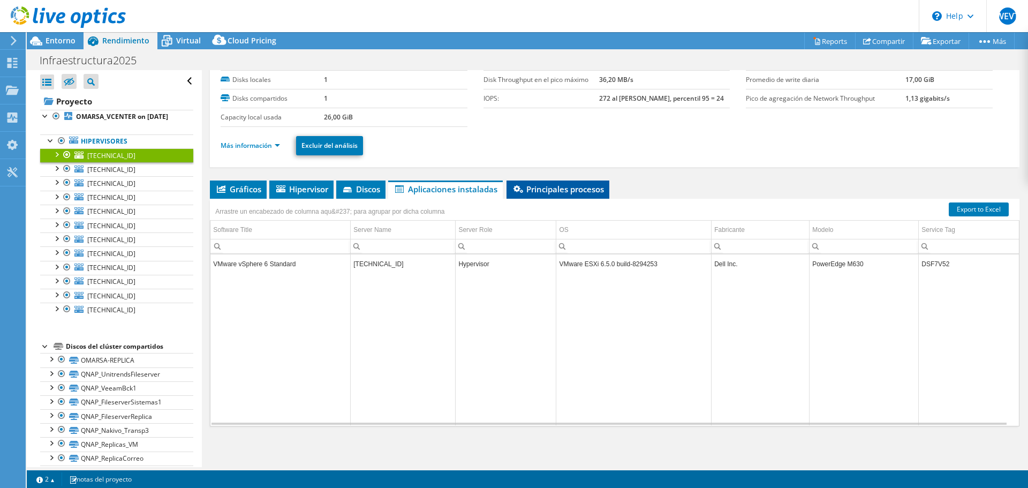
click at [538, 194] on span "Principales procesos" at bounding box center [558, 189] width 92 height 11
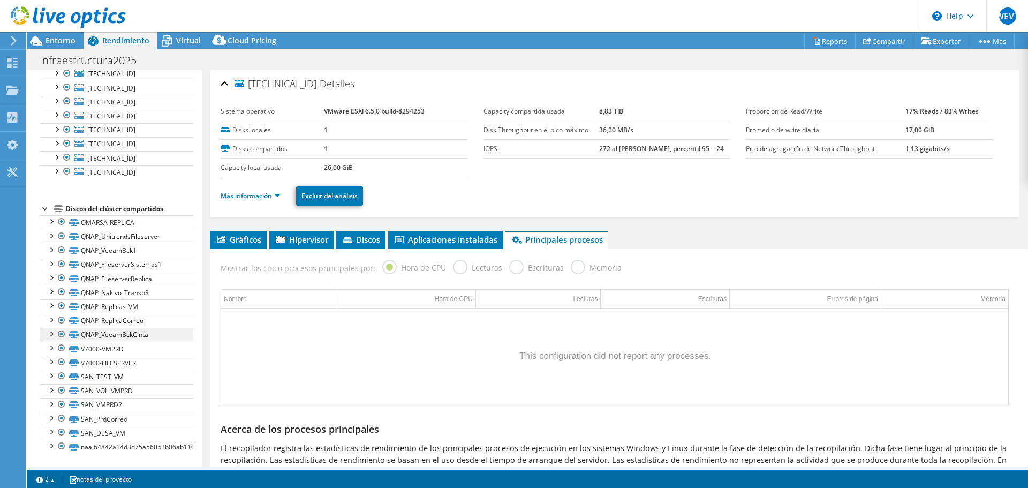
scroll to position [0, 0]
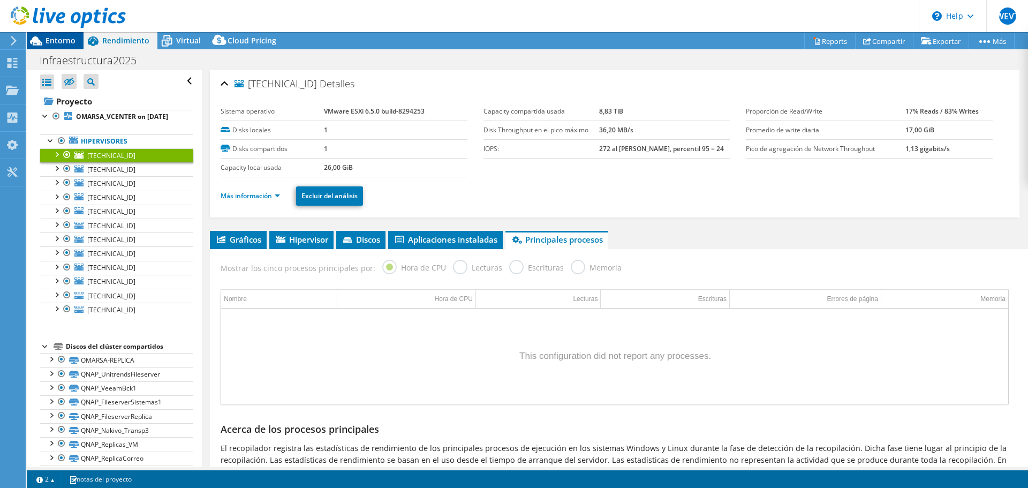
click at [55, 43] on span "Entorno" at bounding box center [60, 40] width 30 height 10
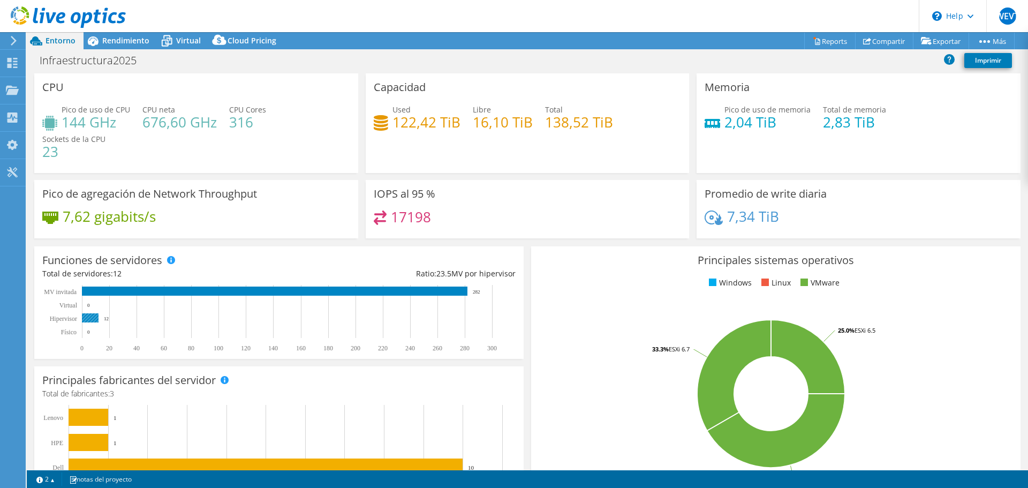
click at [91, 319] on rect at bounding box center [90, 317] width 17 height 9
click at [119, 291] on rect at bounding box center [274, 290] width 385 height 9
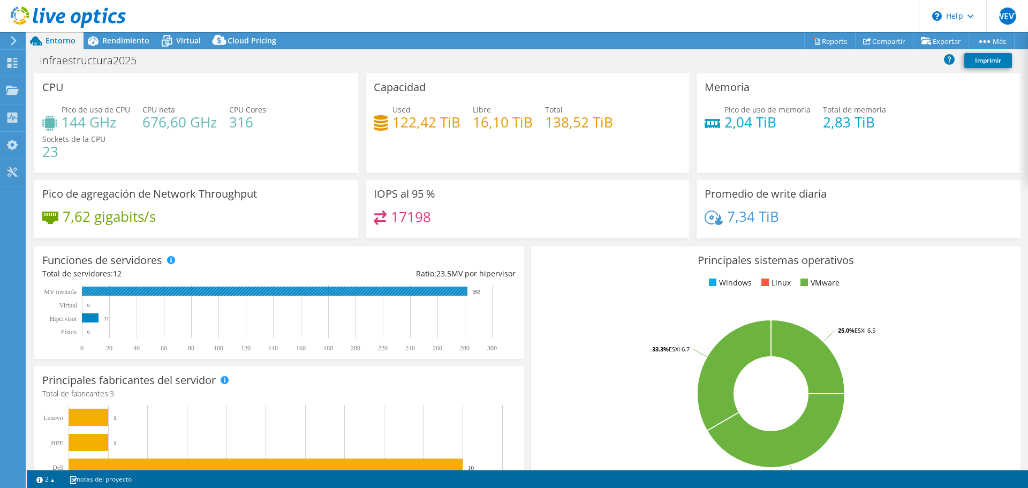
click at [119, 291] on rect at bounding box center [274, 290] width 385 height 9
click at [101, 271] on div "Total de servidores: 12" at bounding box center [160, 274] width 237 height 12
click at [185, 260] on div "Funciones de servidores Total de servidores: 12 Ratio: 23.5 MV por hipervisor 0…" at bounding box center [278, 302] width 489 height 112
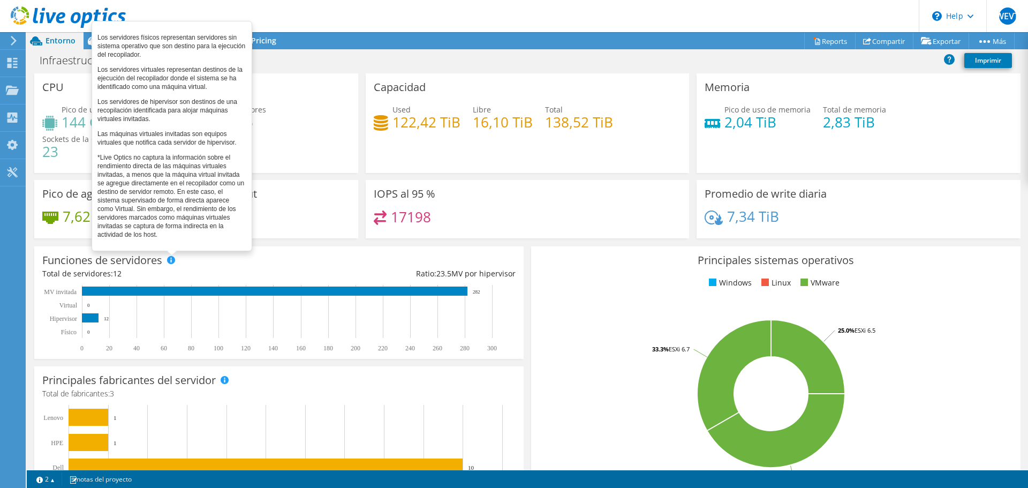
click at [172, 258] on span at bounding box center [170, 259] width 7 height 7
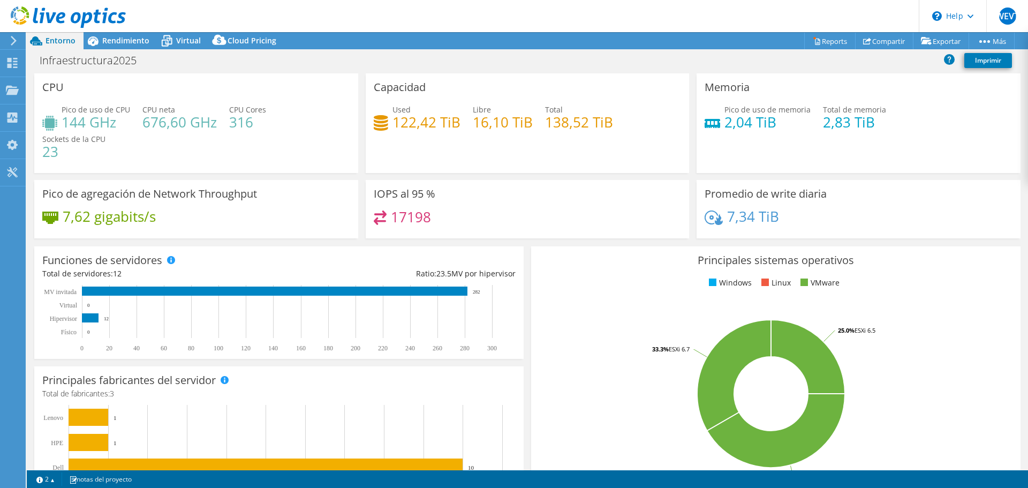
click at [735, 268] on div "Principales sistemas operativos Windows Linux VMware 41.7% ESXi 7.0 33.3% ESXi …" at bounding box center [775, 374] width 489 height 256
click at [729, 290] on div "Principales sistemas operativos Windows Linux VMware 41.7% ESXi 7.0 33.3% ESXi …" at bounding box center [775, 374] width 489 height 256
click at [747, 217] on h4 "7,34 TiB" at bounding box center [753, 216] width 52 height 12
click at [777, 386] on rect at bounding box center [770, 393] width 463 height 187
click at [813, 425] on icon at bounding box center [775, 430] width 138 height 74
